Goal: Register for event/course

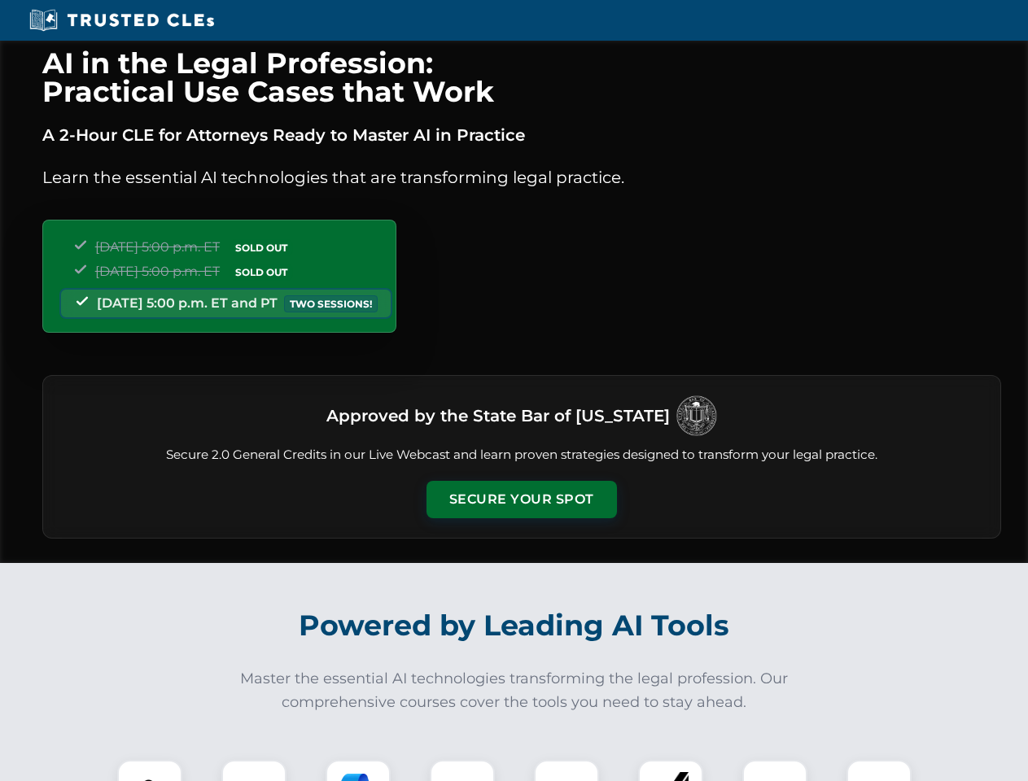
click at [521, 500] on button "Secure Your Spot" at bounding box center [521, 499] width 190 height 37
click at [150, 771] on img at bounding box center [149, 792] width 47 height 47
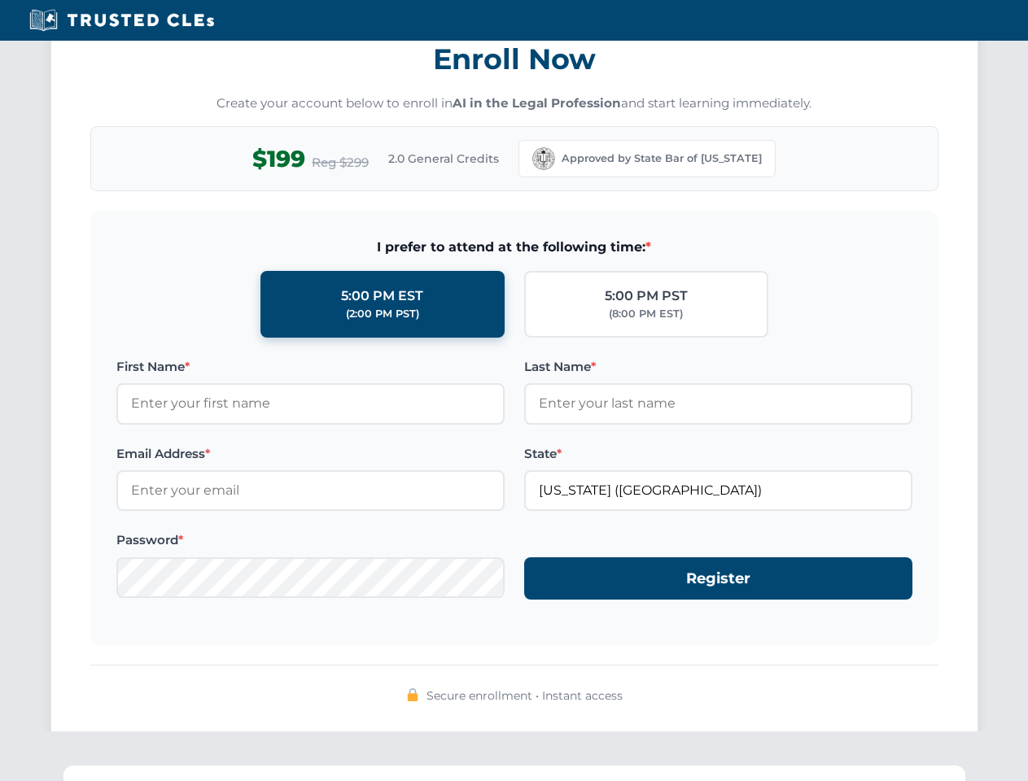
scroll to position [1598, 0]
